Goal: Task Accomplishment & Management: Use online tool/utility

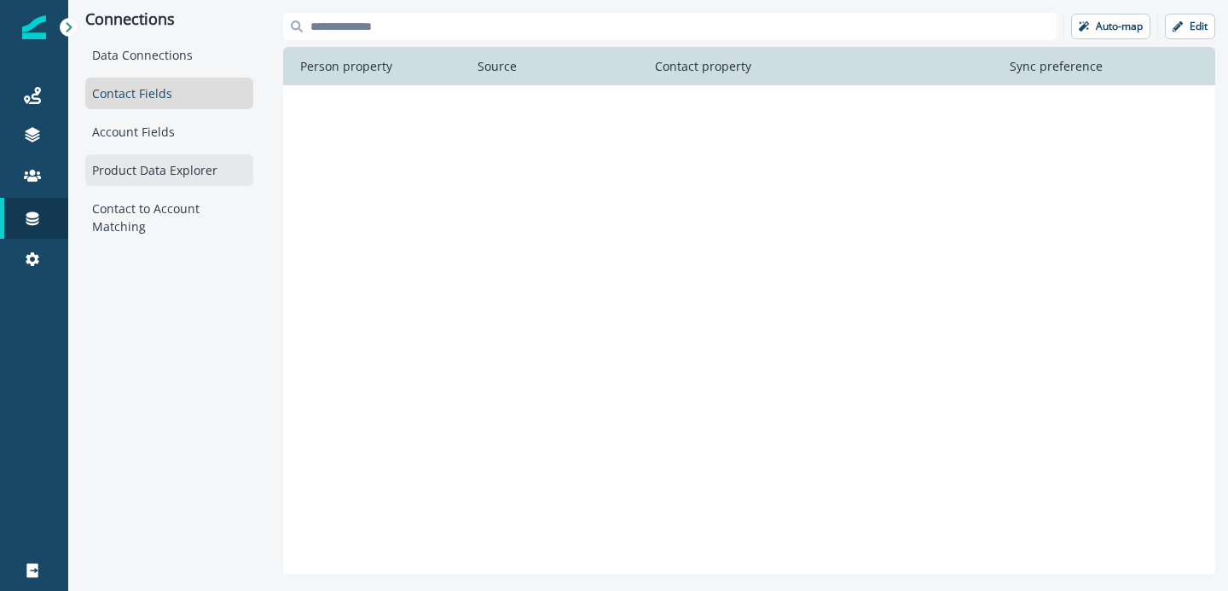
scroll to position [2897, 0]
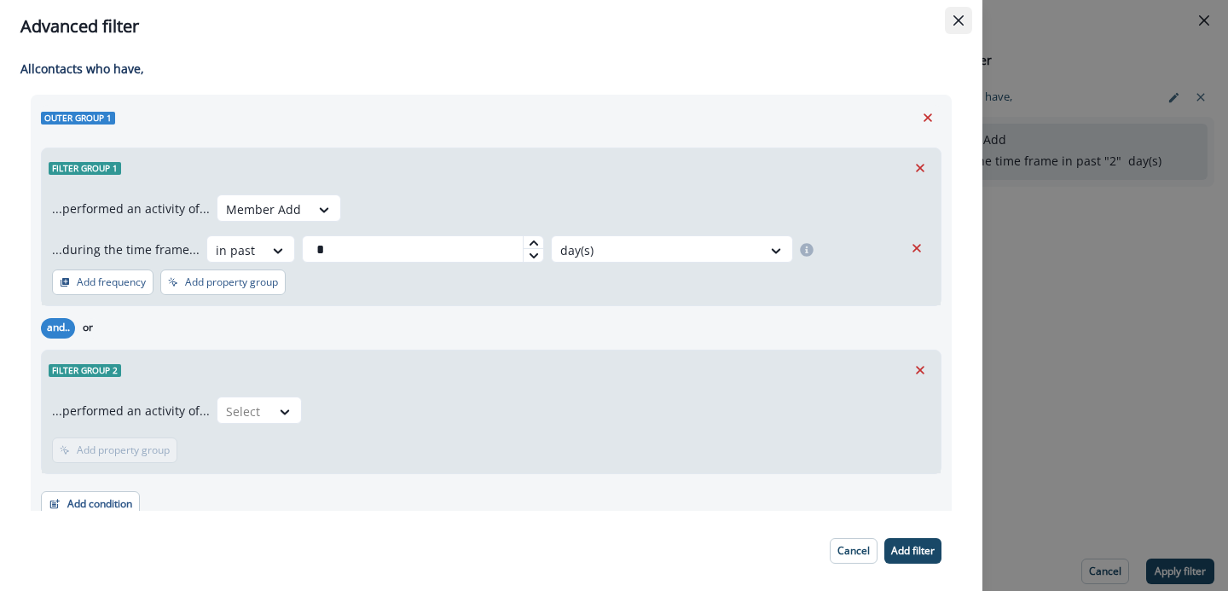
click at [960, 23] on icon "Close" at bounding box center [958, 20] width 10 height 10
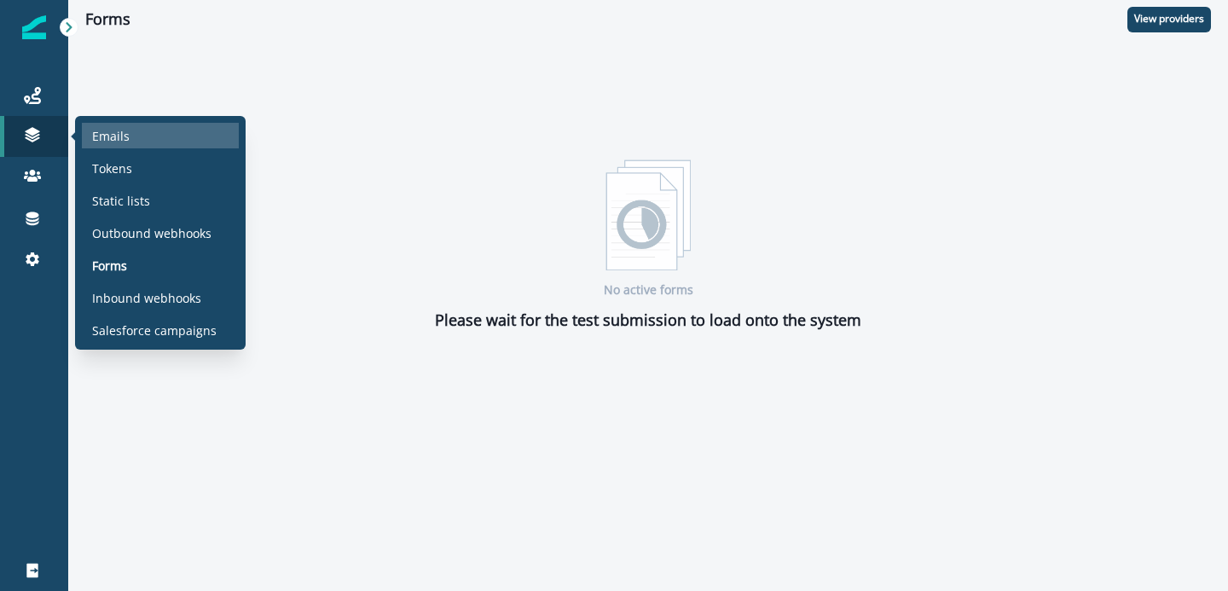
click at [116, 142] on p "Emails" at bounding box center [111, 136] width 38 height 18
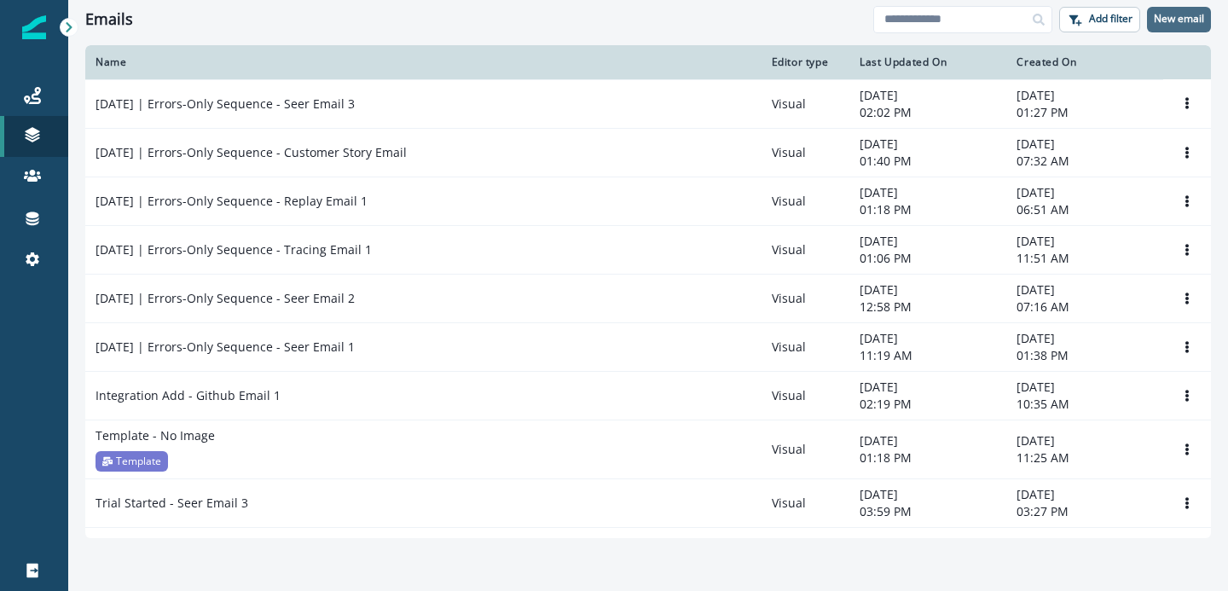
click at [1181, 22] on p "New email" at bounding box center [1179, 19] width 50 height 12
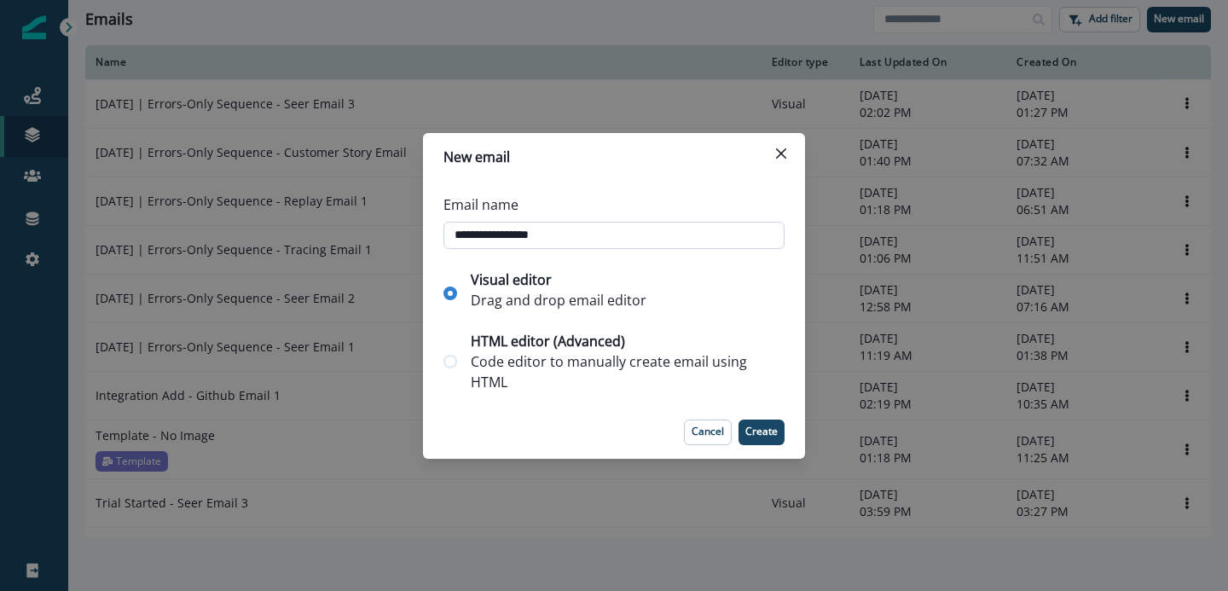
type input "**********"
click at [767, 435] on p "Create" at bounding box center [761, 431] width 32 height 12
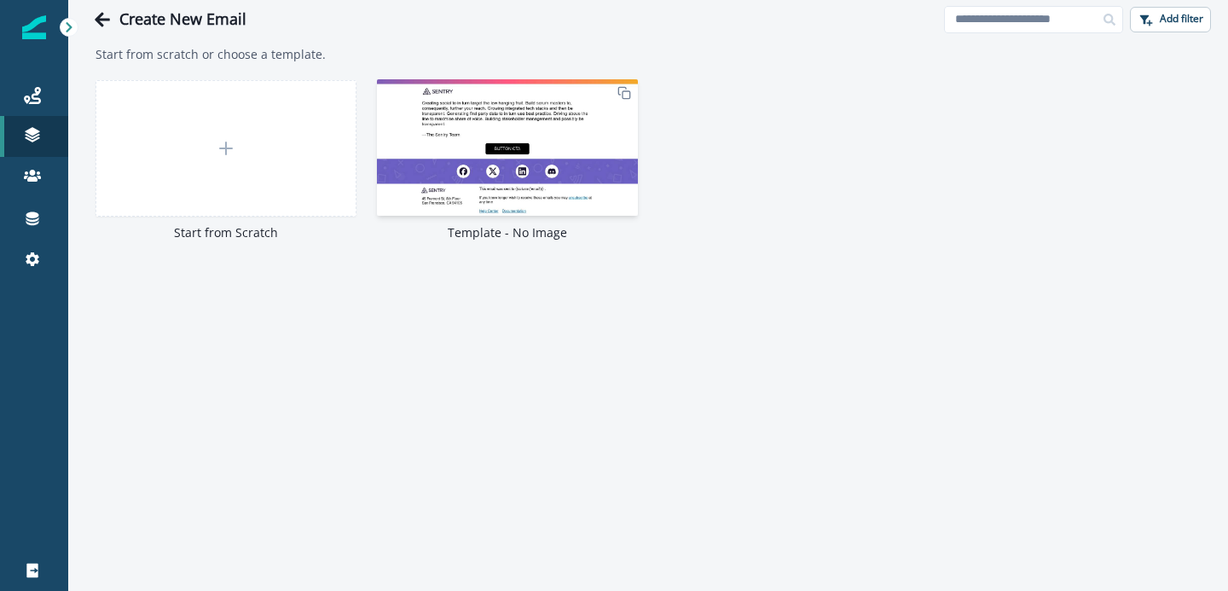
click at [544, 171] on img at bounding box center [507, 147] width 261 height 136
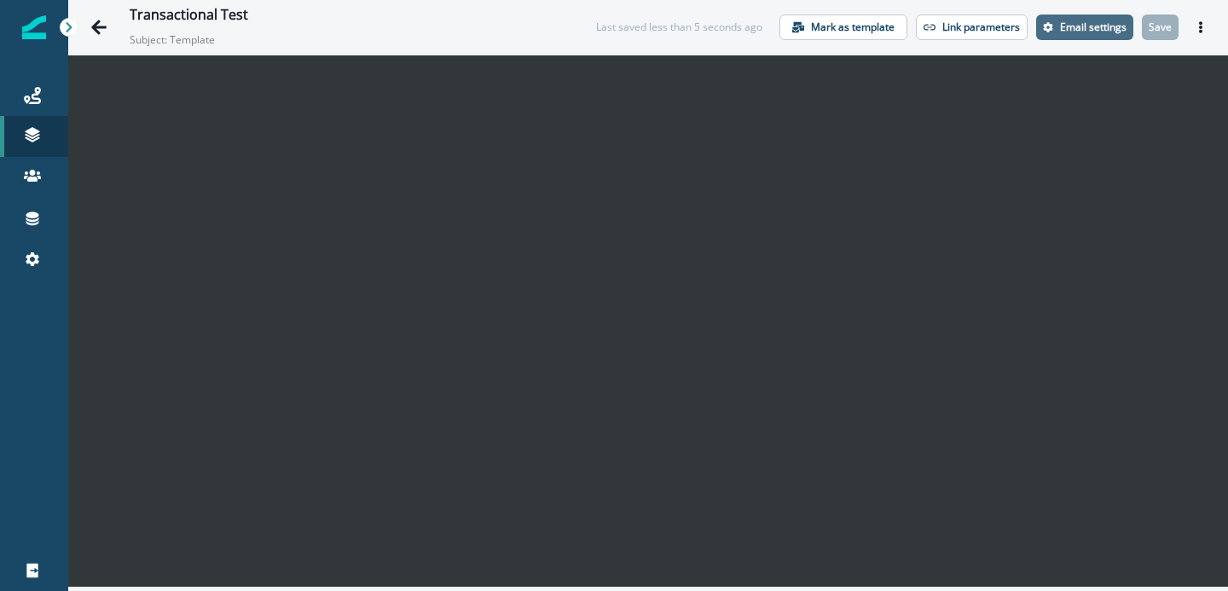
click at [1083, 16] on button "Email settings" at bounding box center [1084, 27] width 97 height 26
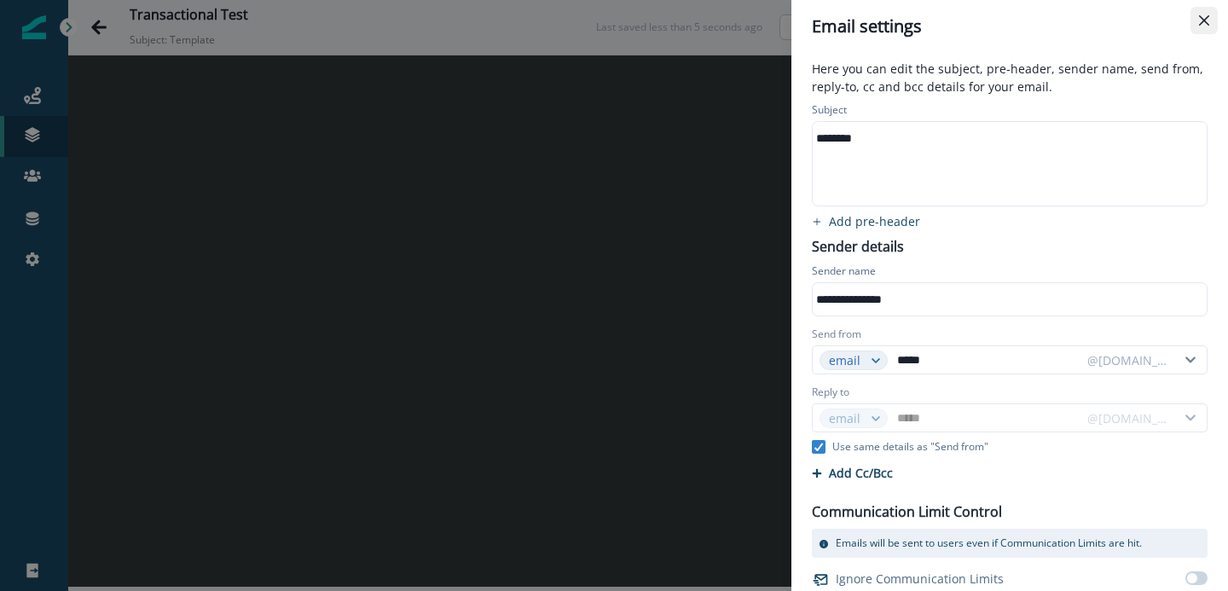
click at [1210, 20] on button "Close" at bounding box center [1203, 20] width 27 height 27
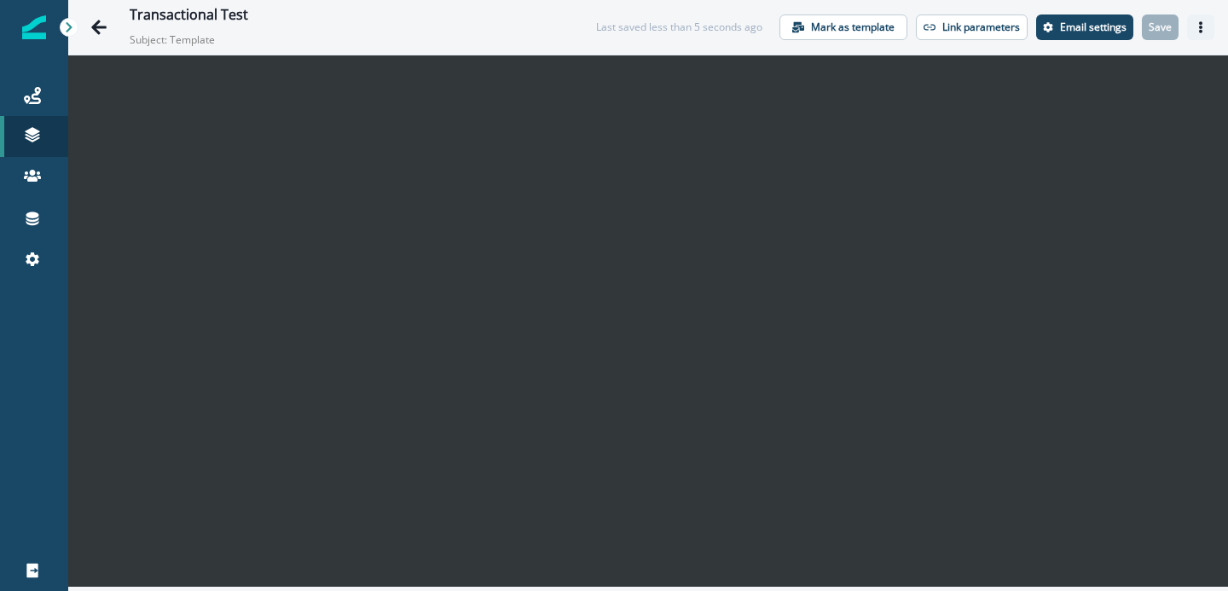
click at [1195, 14] on button "Actions" at bounding box center [1200, 27] width 27 height 26
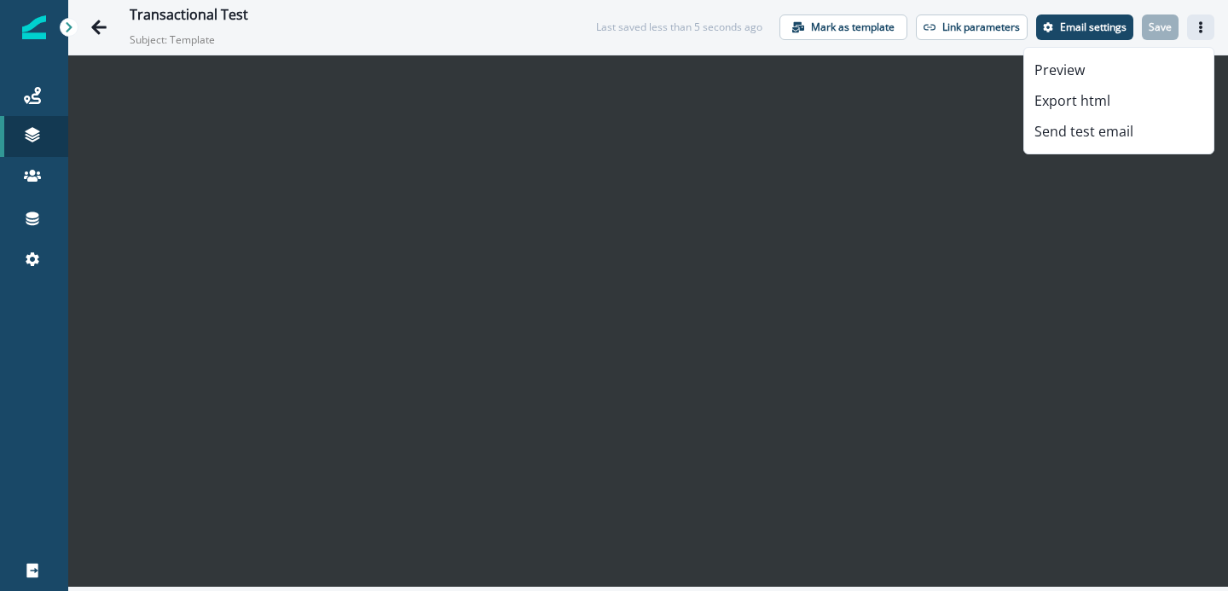
click at [798, 50] on div "Transactional Test Subject: Template Last saved less than 5 seconds ago Mark as…" at bounding box center [648, 27] width 1160 height 55
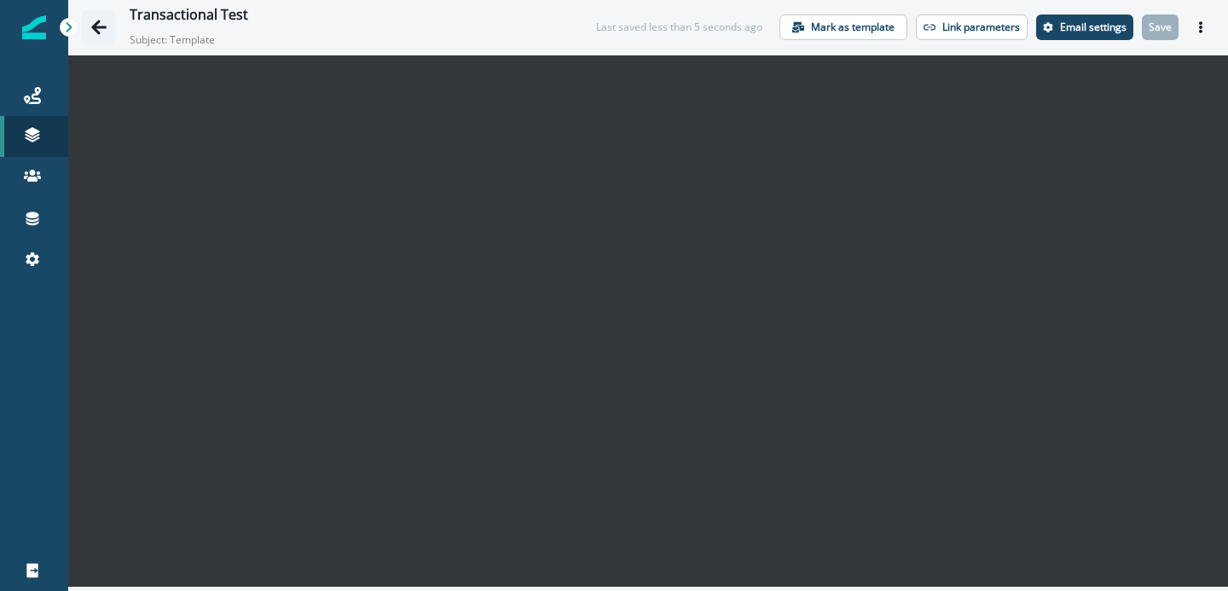
click at [106, 22] on icon "Go back" at bounding box center [98, 27] width 17 height 17
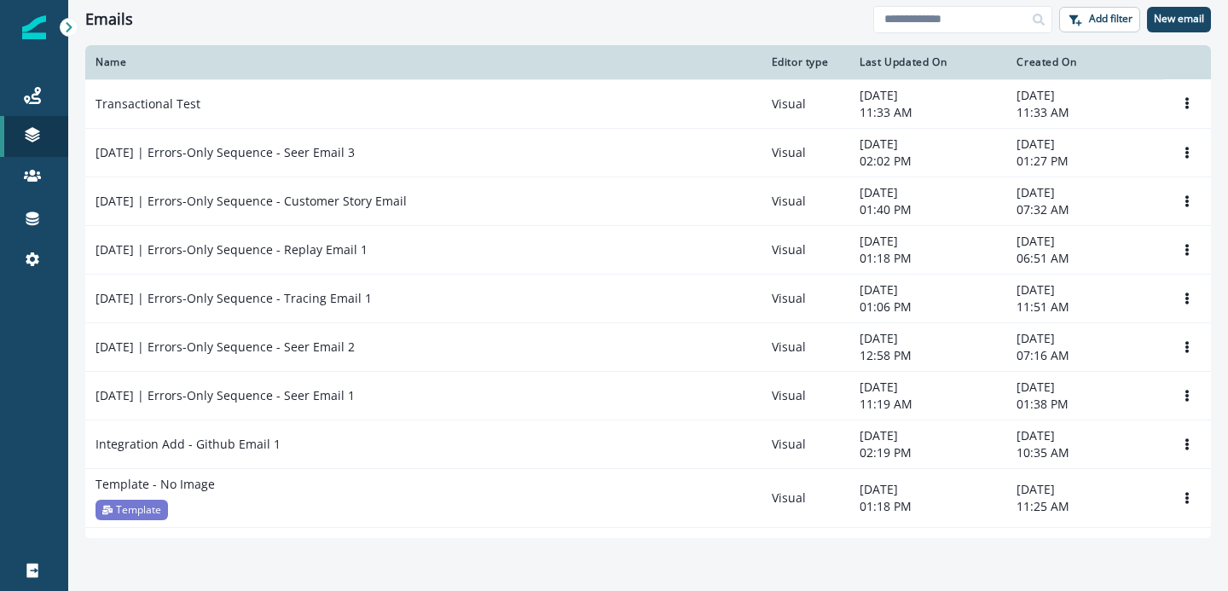
click at [563, 27] on div "Emails" at bounding box center [479, 19] width 788 height 19
